Goal: Check status: Check status

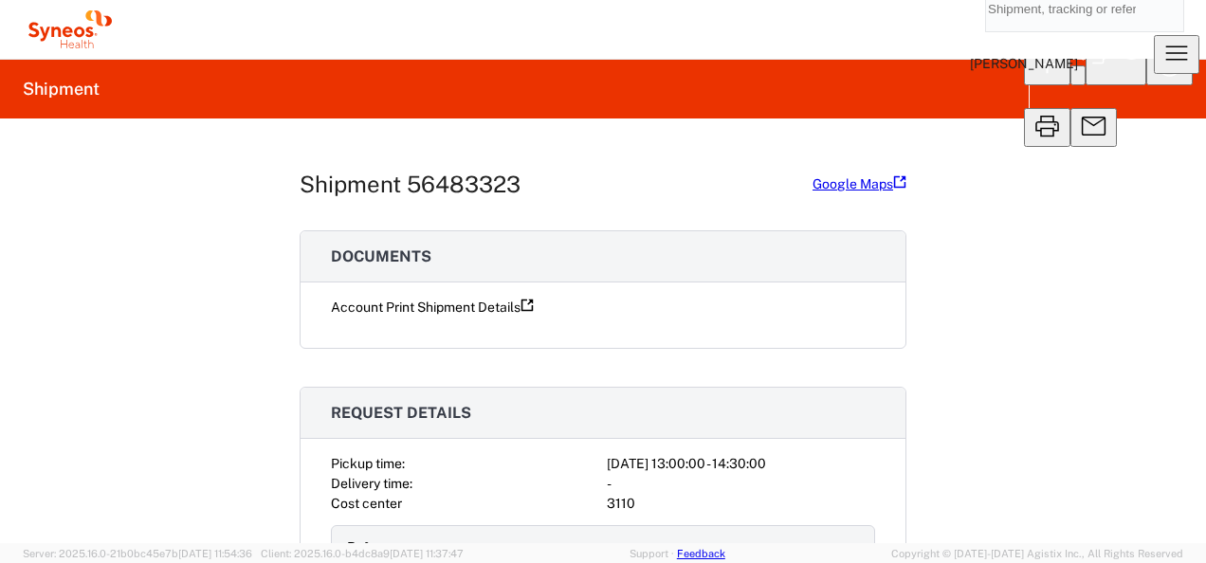
click at [1156, 35] on button "button" at bounding box center [1177, 54] width 46 height 39
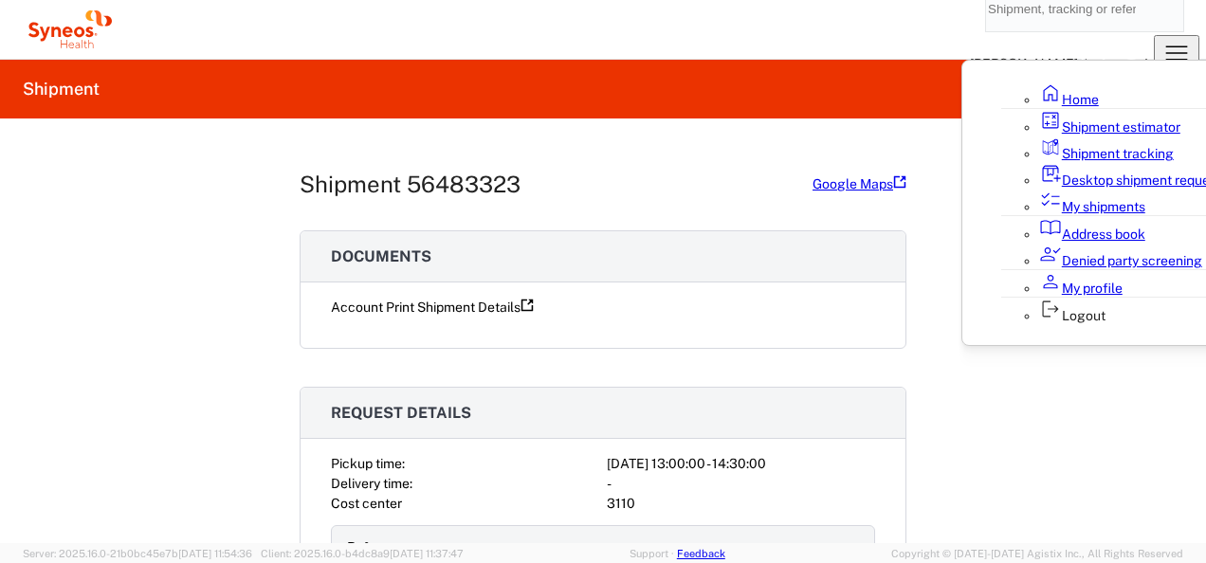
click at [1039, 214] on link "My shipments" at bounding box center [1092, 206] width 106 height 15
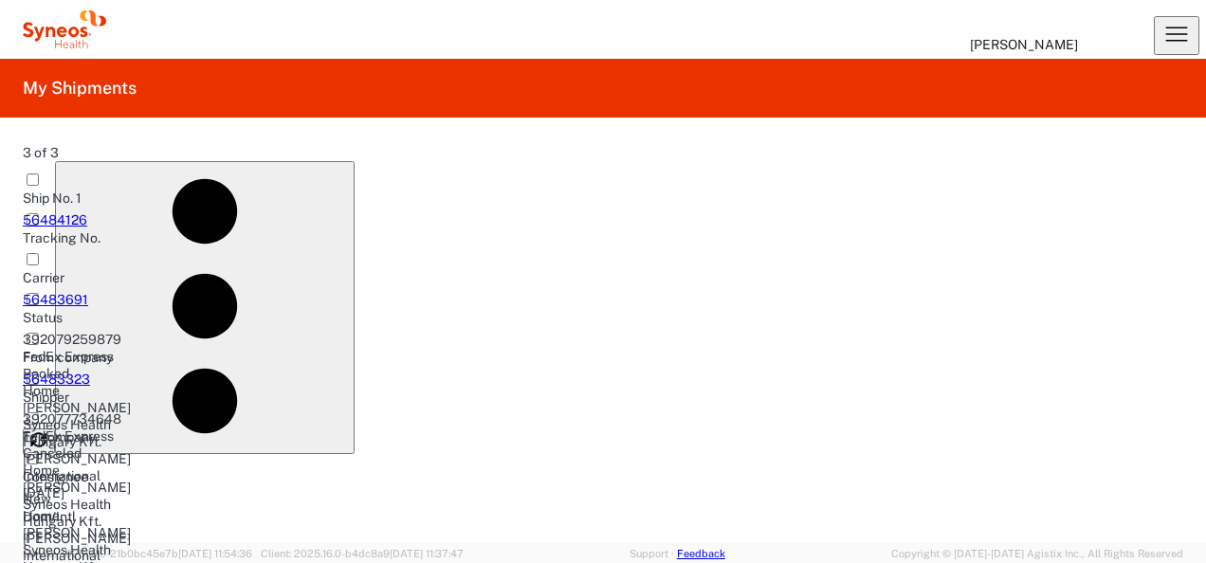
click at [80, 228] on link "56484126" at bounding box center [55, 219] width 64 height 15
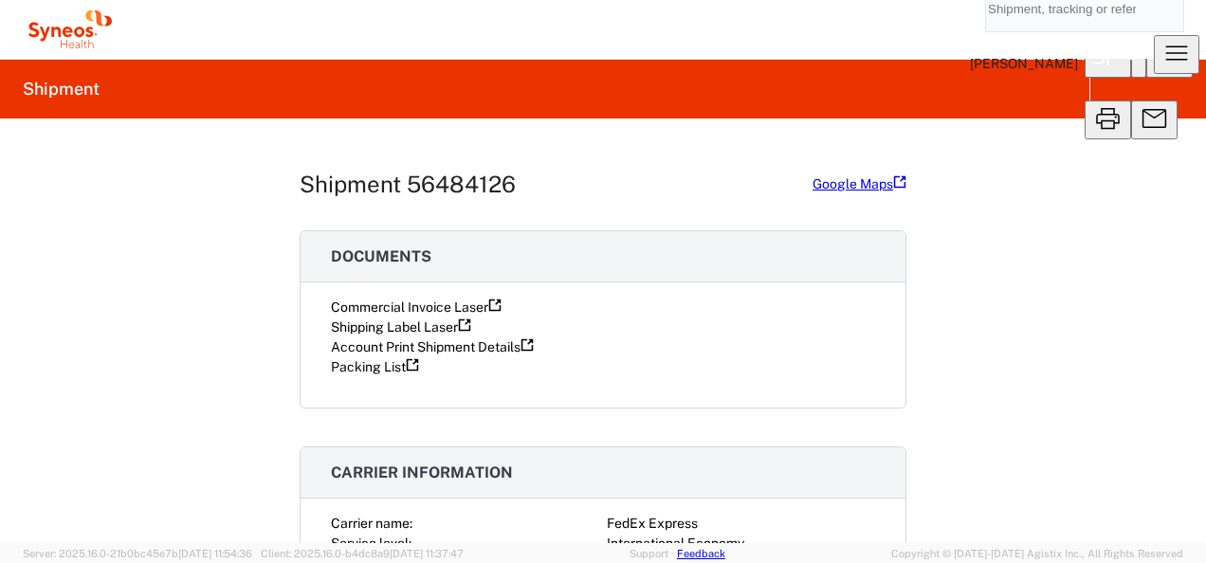
scroll to position [512, 0]
